Goal: Information Seeking & Learning: Learn about a topic

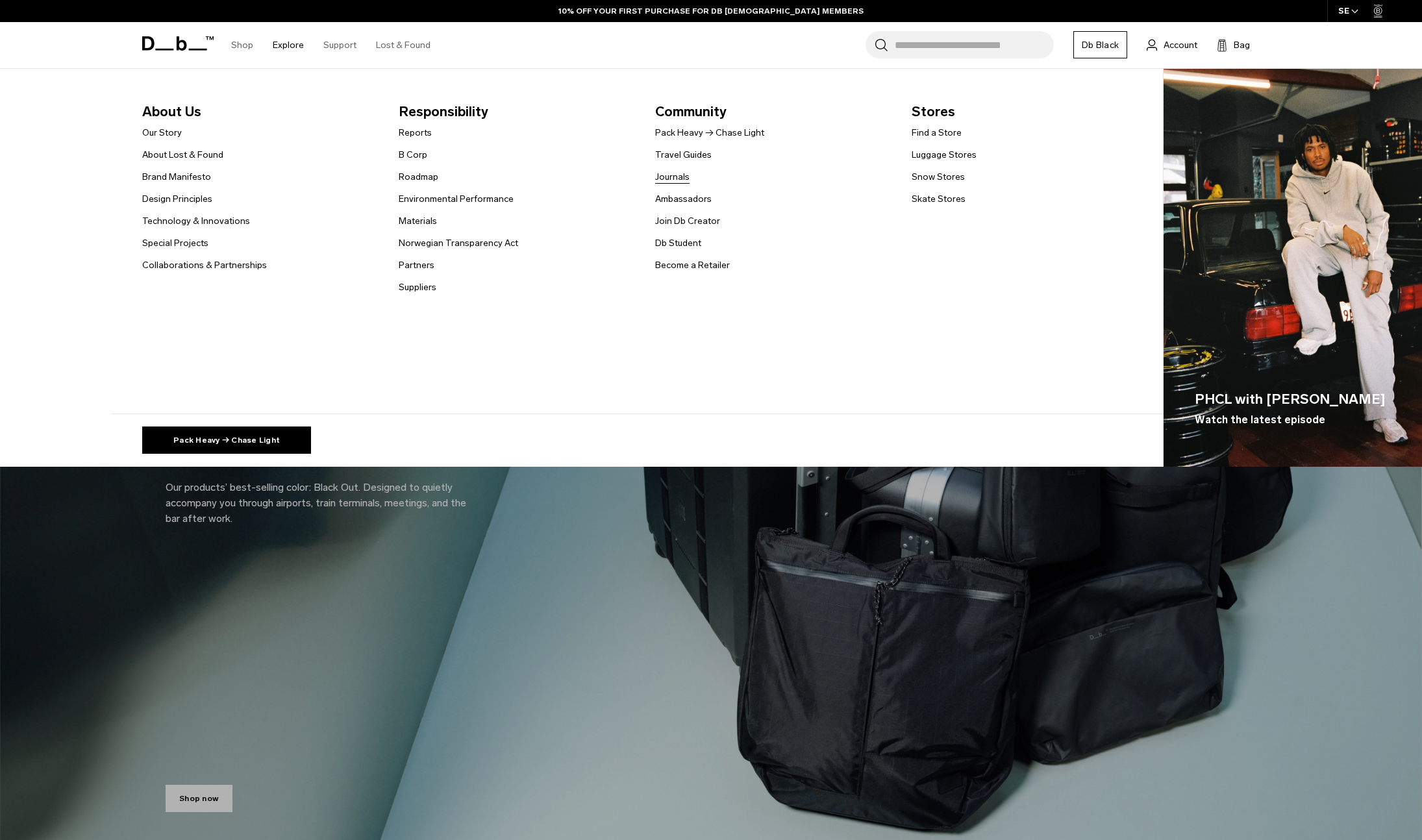
click at [669, 179] on link "Journals" at bounding box center [672, 177] width 34 height 14
